Goal: Task Accomplishment & Management: Manage account settings

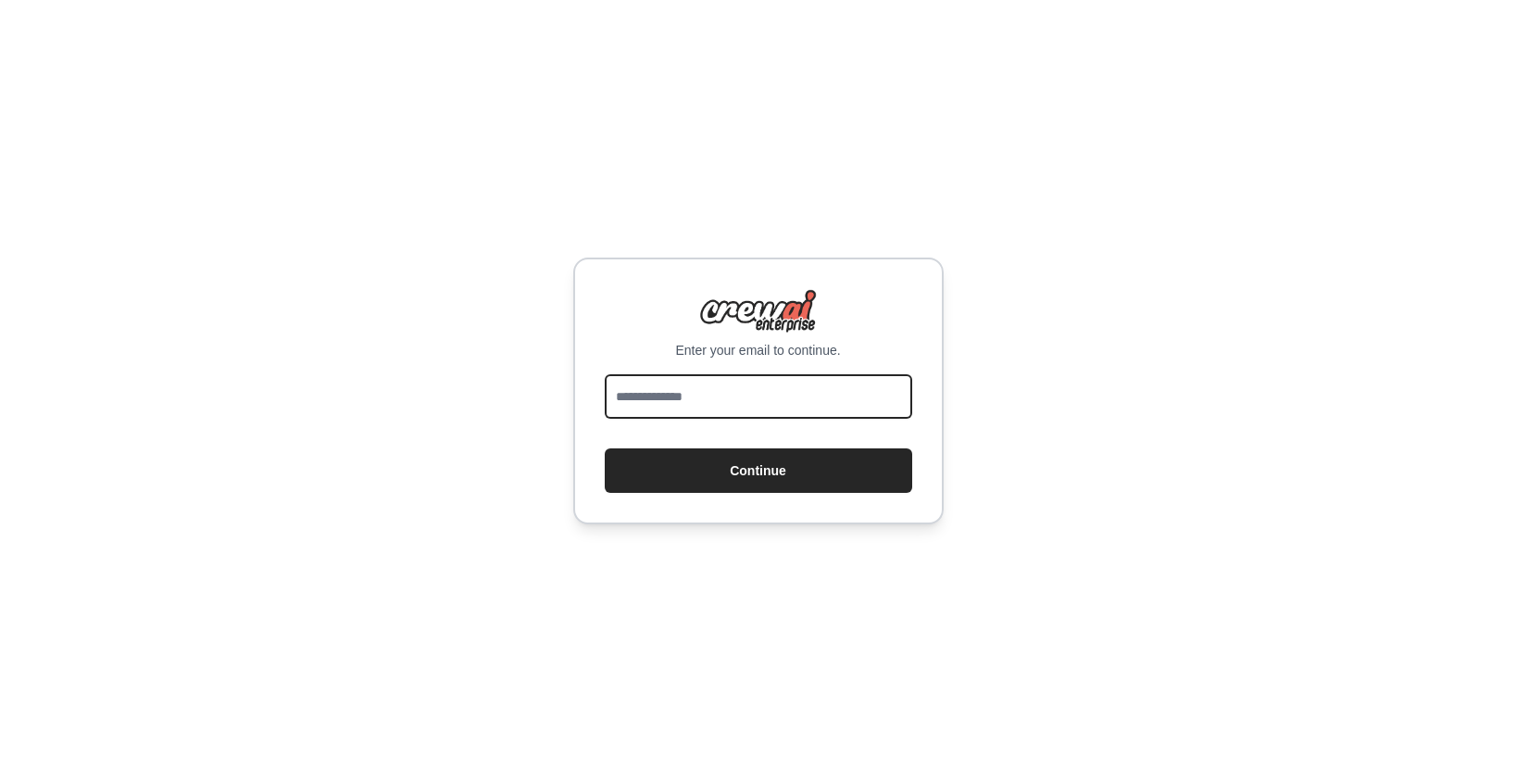
click at [734, 401] on input "email" at bounding box center [758, 396] width 307 height 44
type input "**********"
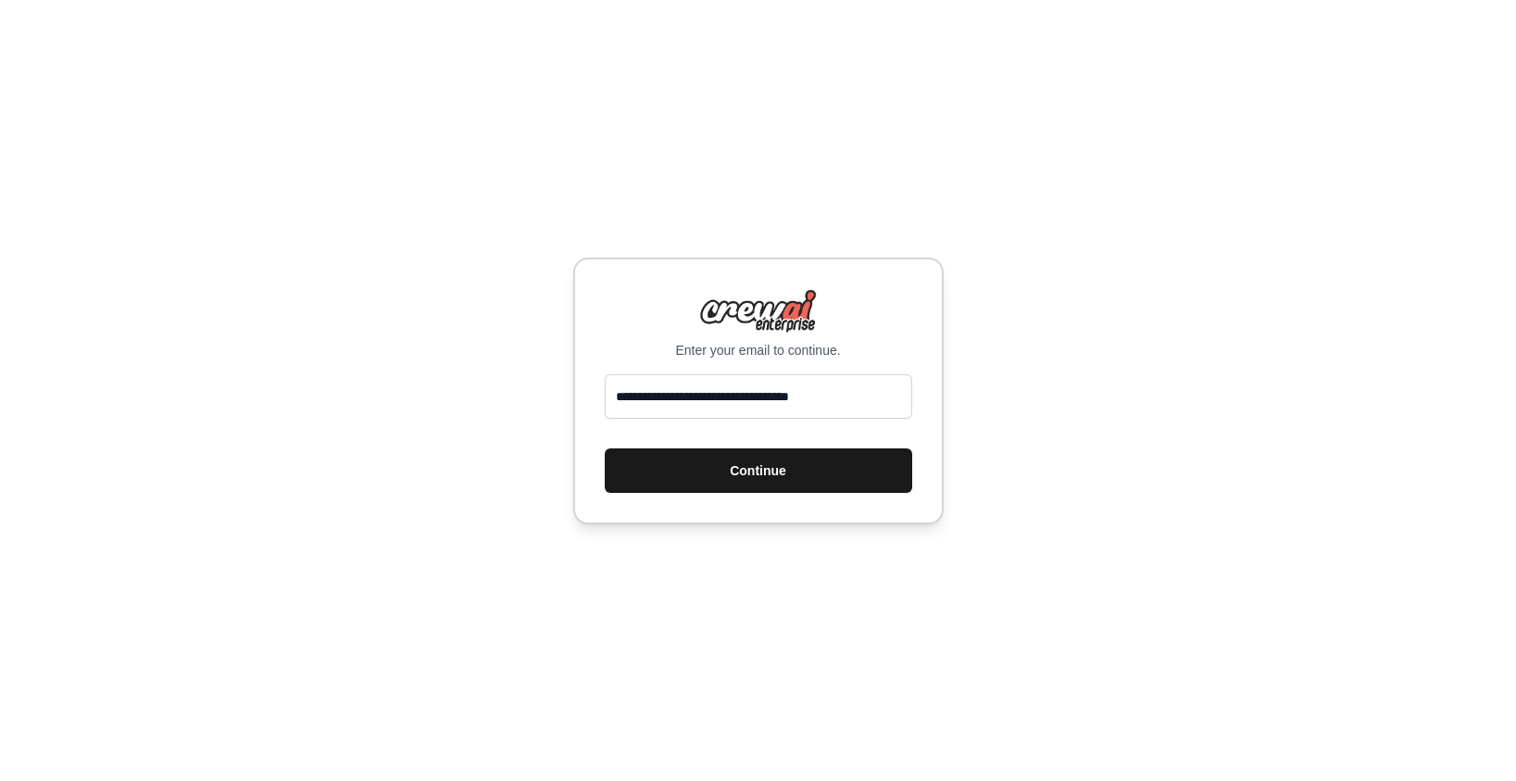
click at [743, 466] on button "Continue" at bounding box center [758, 470] width 307 height 44
click at [758, 478] on button "Continue" at bounding box center [758, 470] width 307 height 44
